Goal: Download file/media

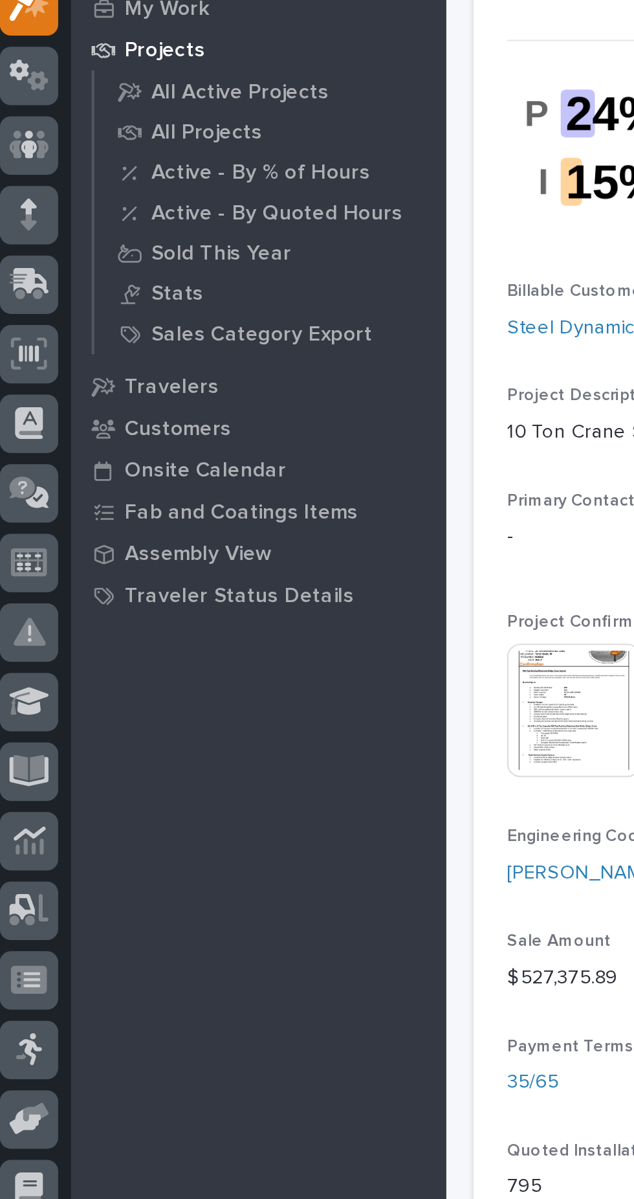
click at [31, 440] on div at bounding box center [19, 441] width 27 height 27
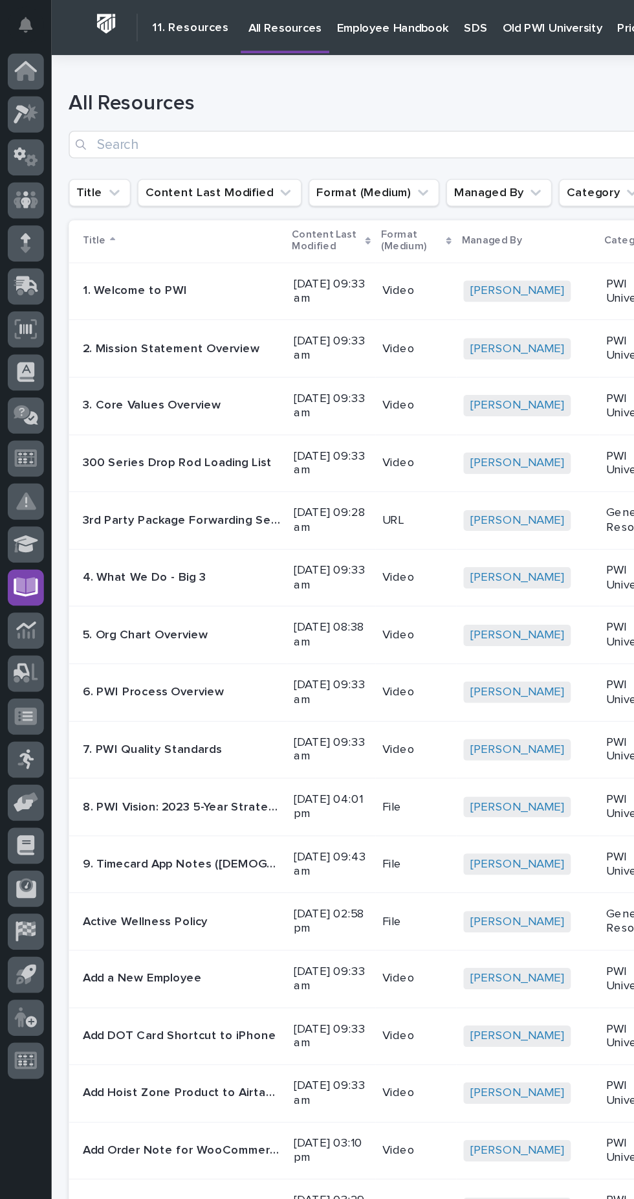
click at [404, 21] on p "Old PWI University" at bounding box center [416, 13] width 74 height 27
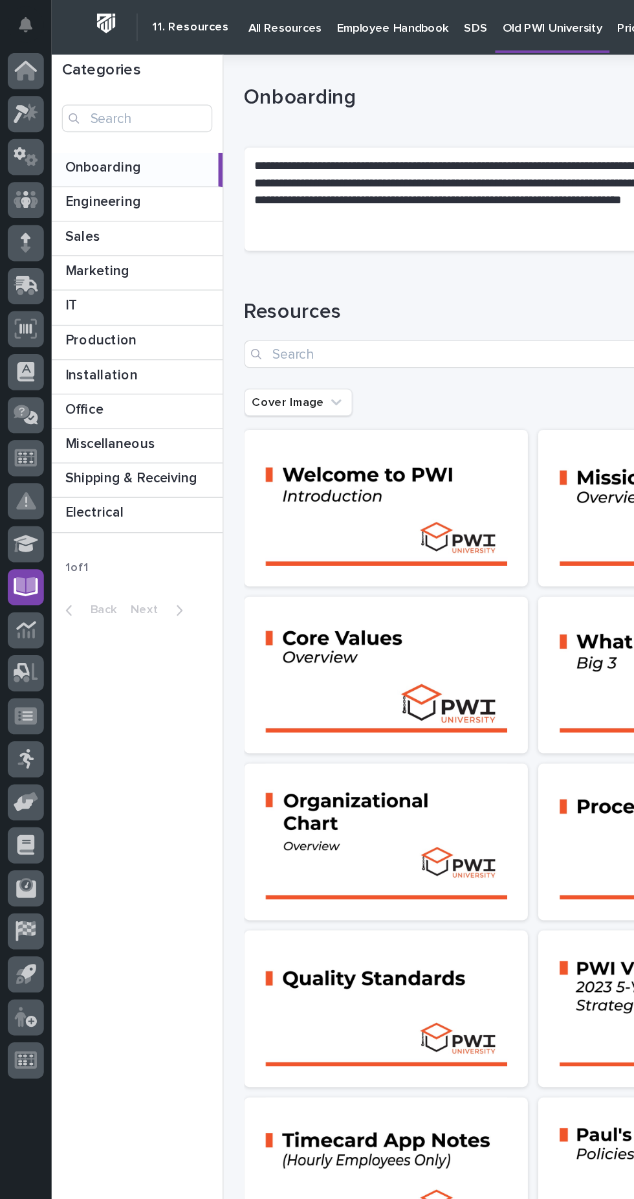
click at [132, 387] on p at bounding box center [105, 386] width 113 height 12
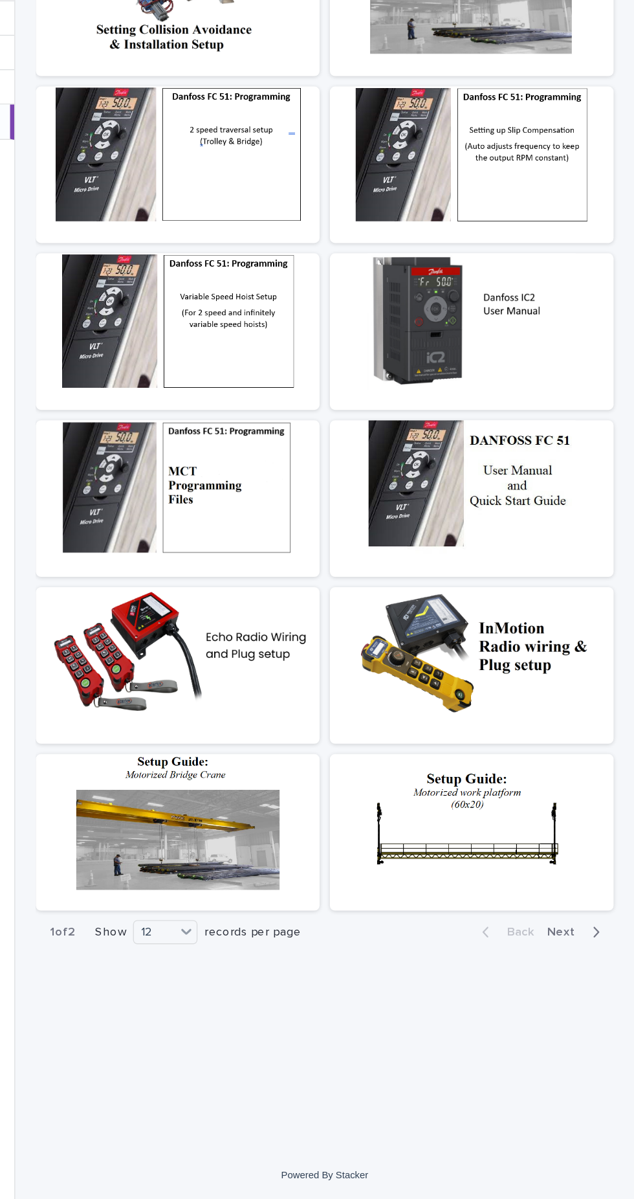
click at [535, 539] on div at bounding box center [512, 538] width 214 height 102
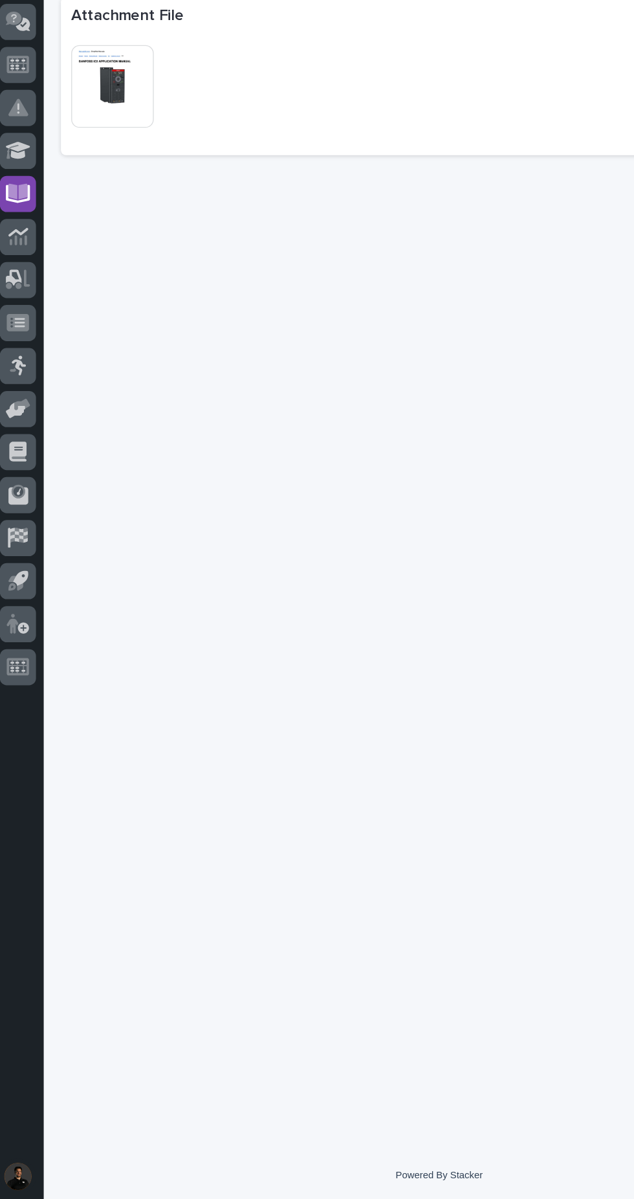
click at [97, 363] on img at bounding box center [91, 361] width 62 height 62
